Goal: Obtain resource: Obtain resource

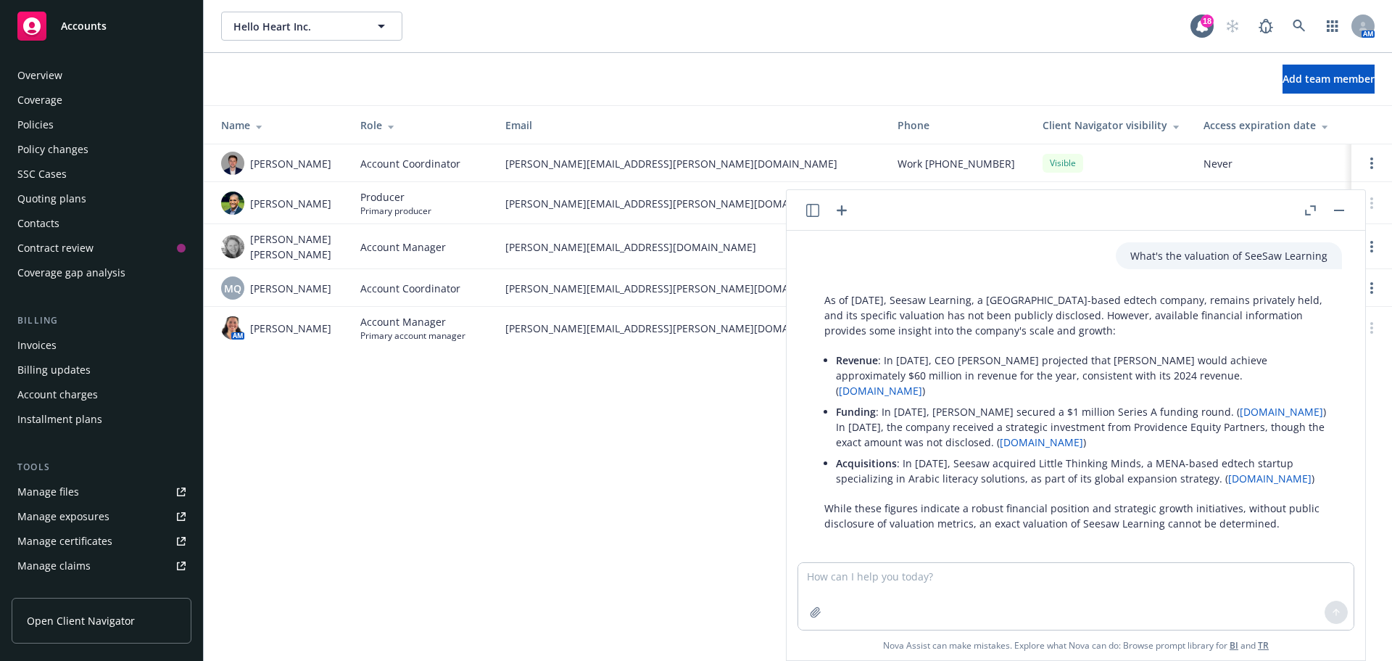
click at [57, 493] on div "Manage files" at bounding box center [48, 491] width 62 height 23
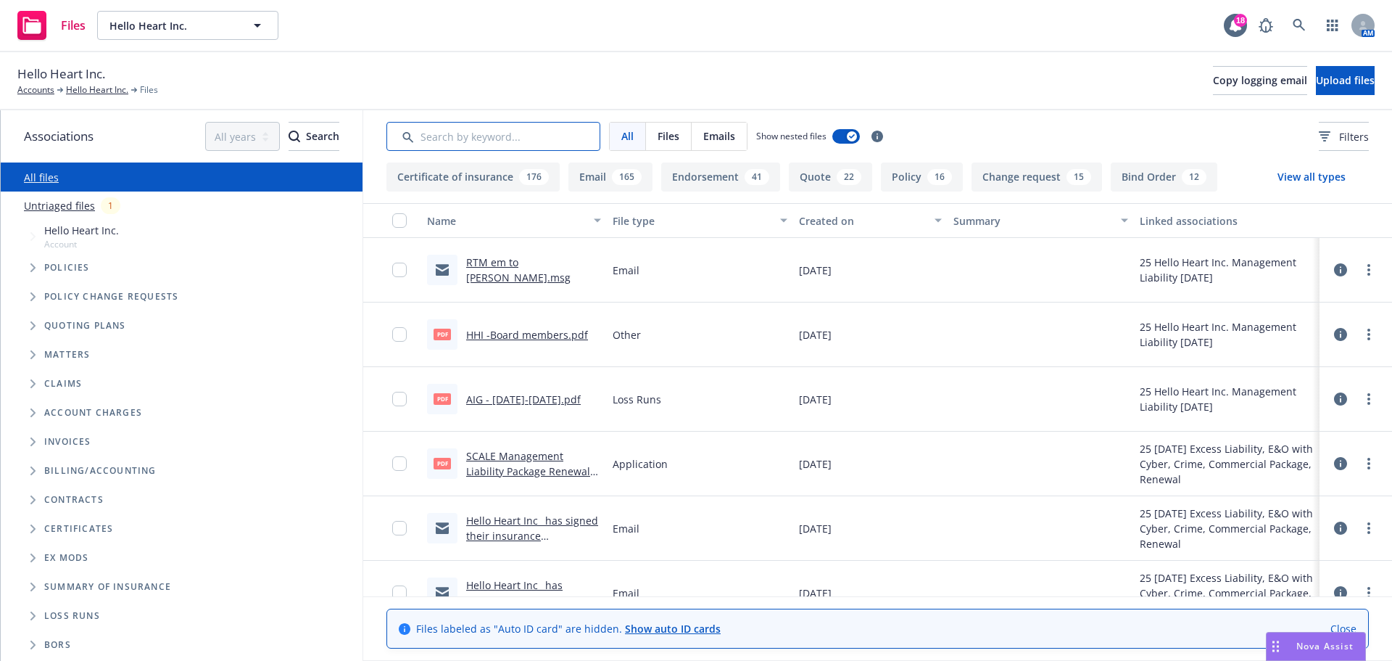
click at [443, 131] on input "Search by keyword..." at bounding box center [493, 136] width 214 height 29
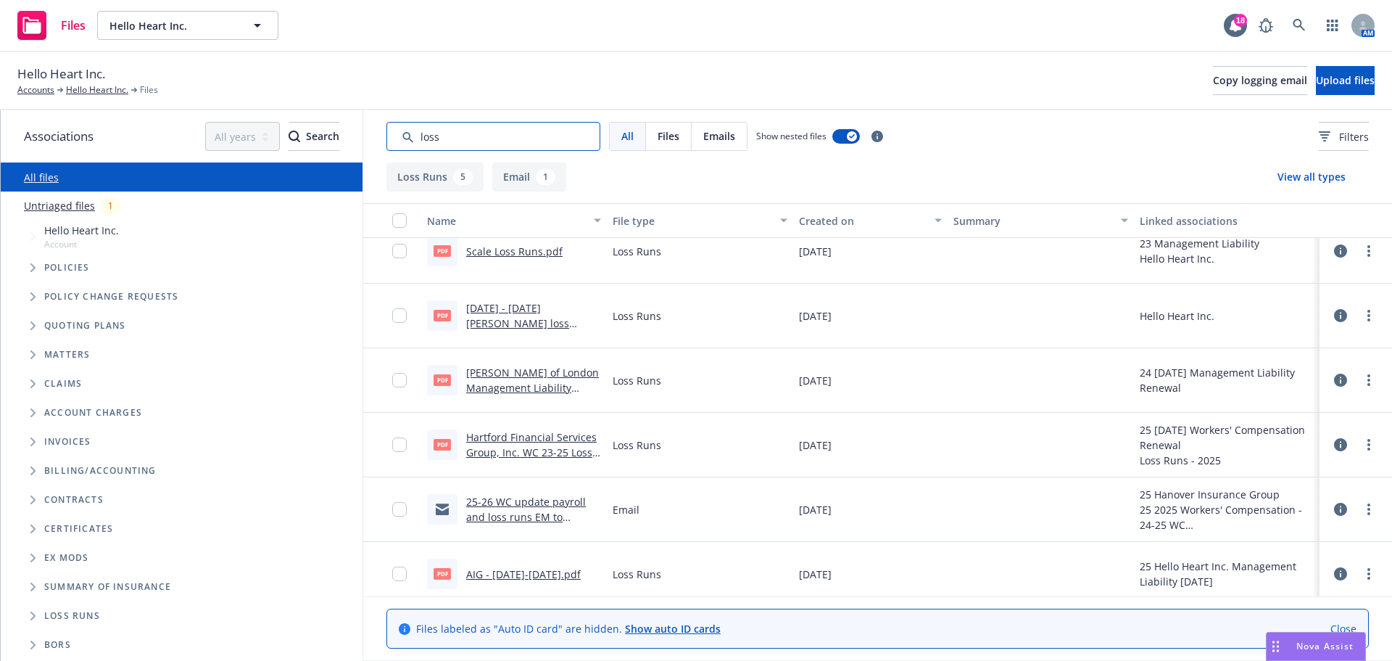
scroll to position [29, 0]
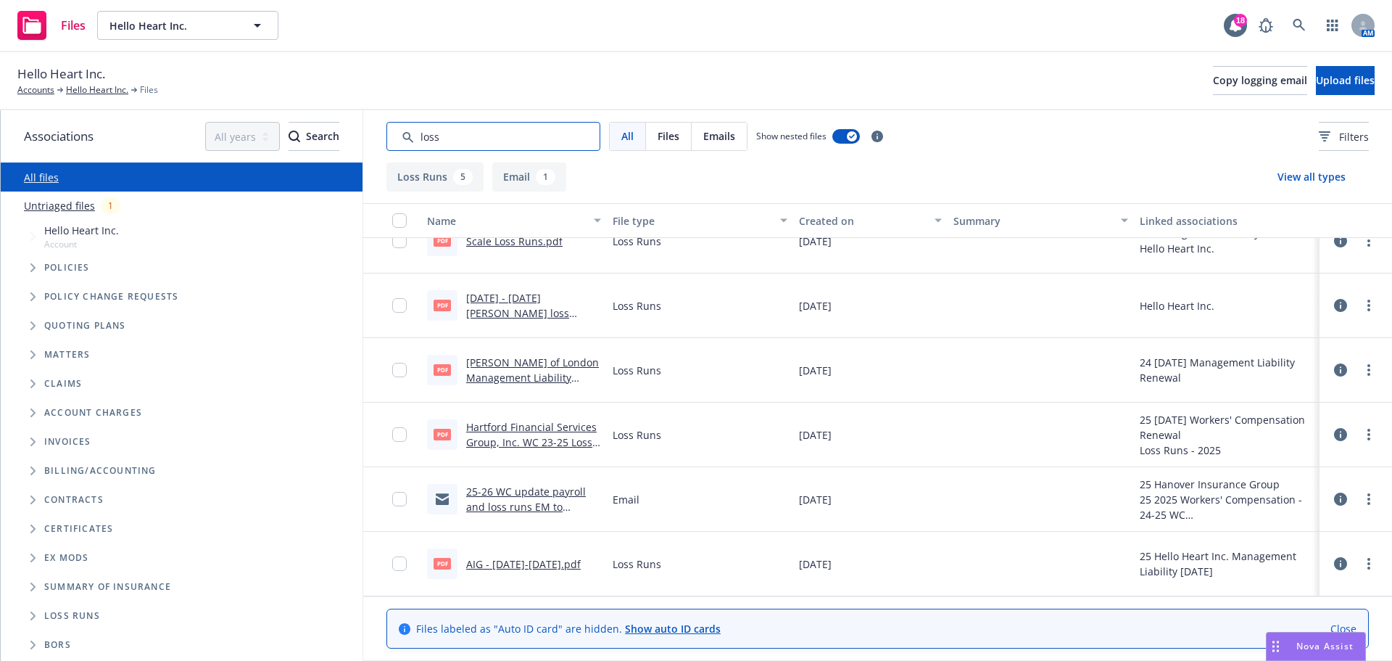
type input "loss"
click at [502, 565] on link "AIG - 11/1/24-11/1/25.pdf" at bounding box center [523, 564] width 115 height 14
